Goal: Transaction & Acquisition: Purchase product/service

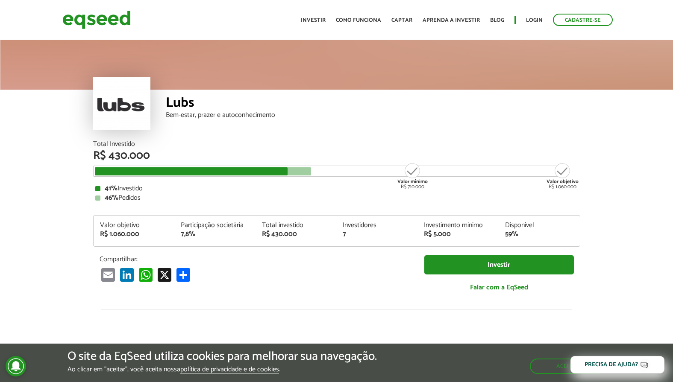
click at [122, 231] on div "R$ 1.060.000" at bounding box center [134, 234] width 68 height 7
drag, startPoint x: 191, startPoint y: 231, endPoint x: 311, endPoint y: 232, distance: 119.7
click at [311, 232] on div "Valor objetivo R$ 1.060.000 Participação societária 7,8% Total investido R$ 430…" at bounding box center [337, 234] width 486 height 24
click at [311, 232] on div "R$ 430.000" at bounding box center [296, 234] width 68 height 7
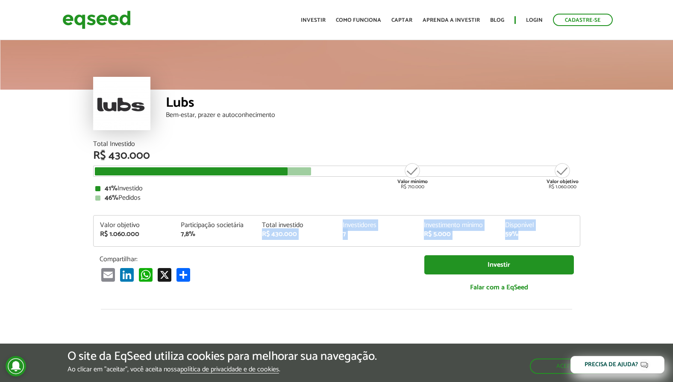
drag, startPoint x: 334, startPoint y: 223, endPoint x: 554, endPoint y: 246, distance: 221.7
click at [554, 246] on div "Valor objetivo R$ 1.060.000 Participação societária 7,8% Total investido R$ 430…" at bounding box center [337, 234] width 486 height 24
click at [556, 245] on div "Valor objetivo R$ 1.060.000 Participação societária 7,8% Total investido R$ 430…" at bounding box center [337, 234] width 486 height 24
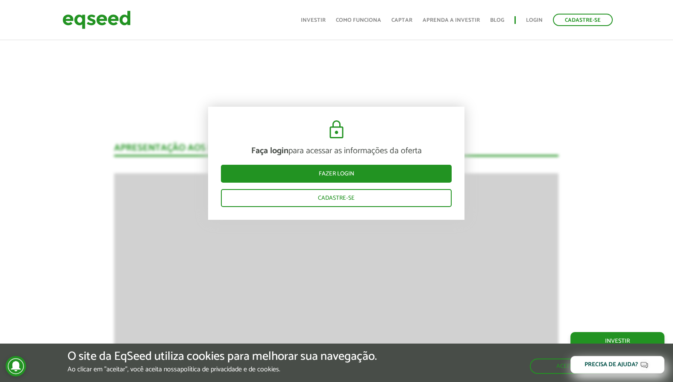
scroll to position [598, 0]
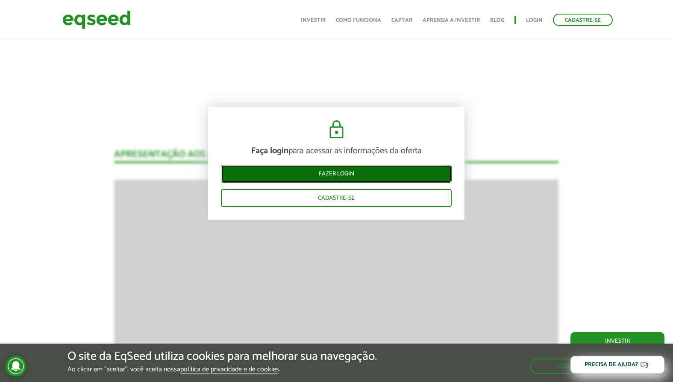
click at [327, 173] on link "Fazer login" at bounding box center [336, 174] width 231 height 18
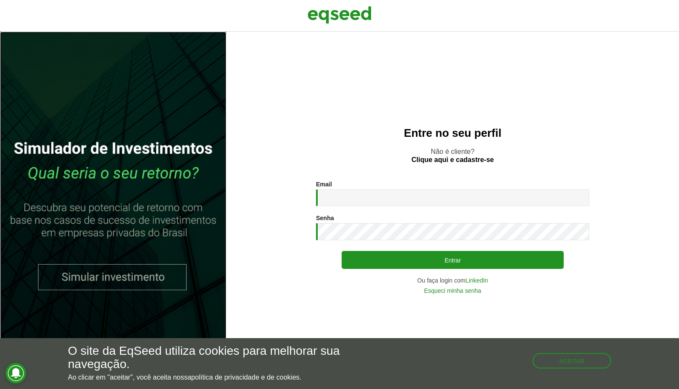
click at [109, 280] on link at bounding box center [113, 210] width 226 height 357
